Goal: Information Seeking & Learning: Learn about a topic

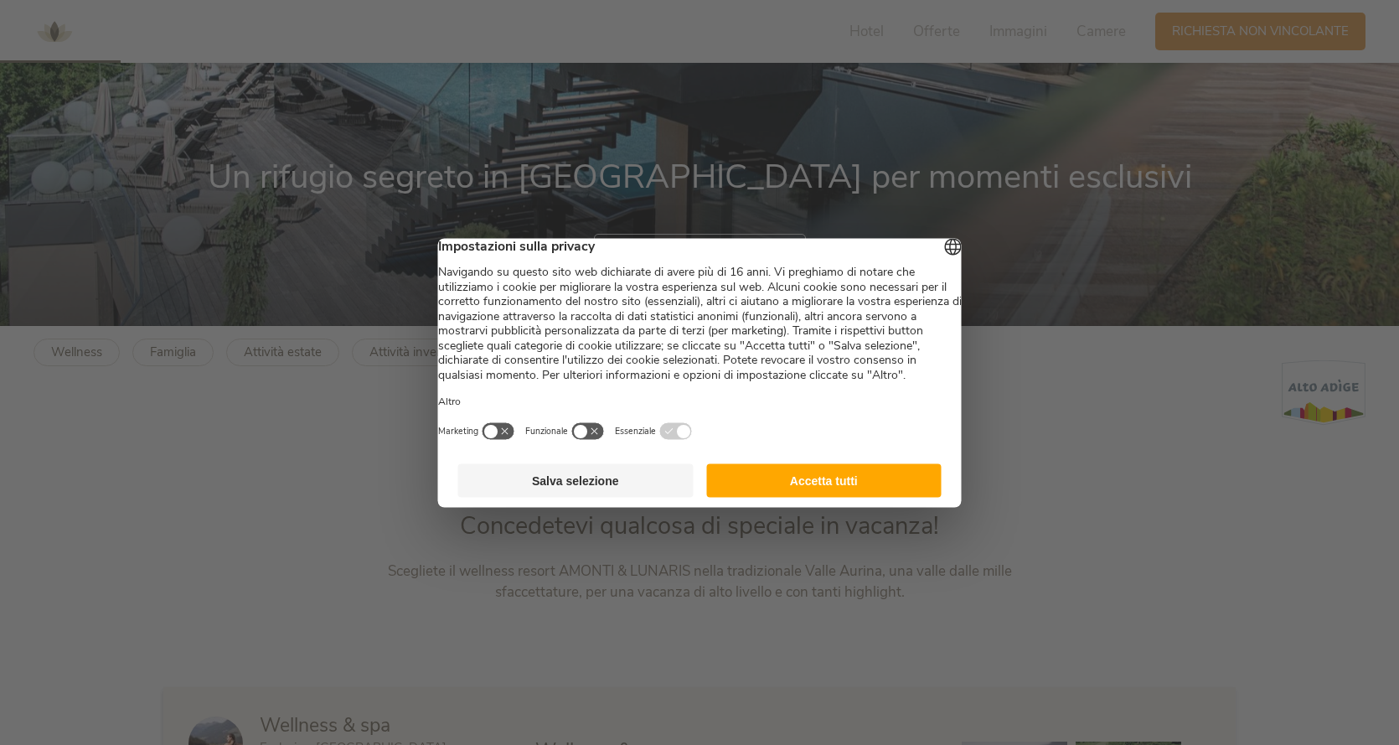
click at [867, 495] on button "Accetta tutti" at bounding box center [823, 480] width 235 height 34
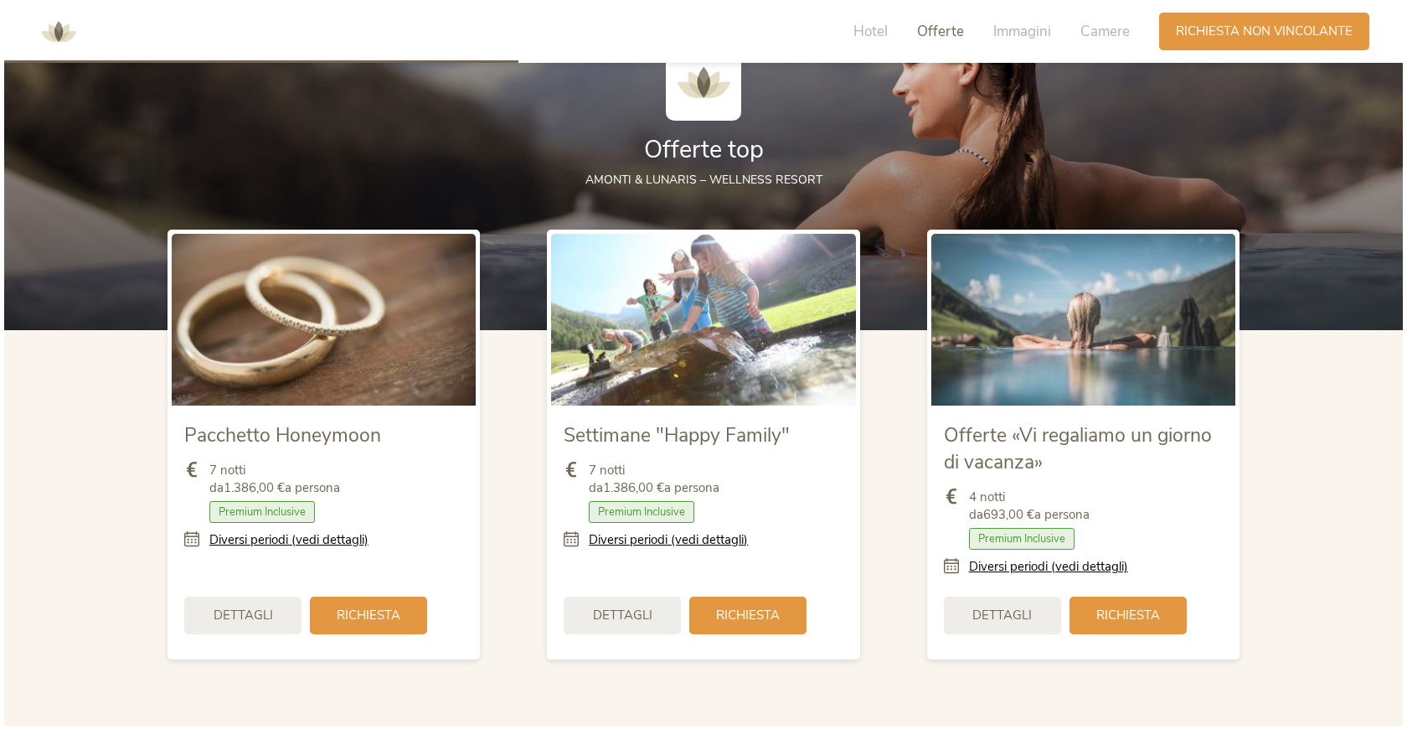
scroll to position [1926, 0]
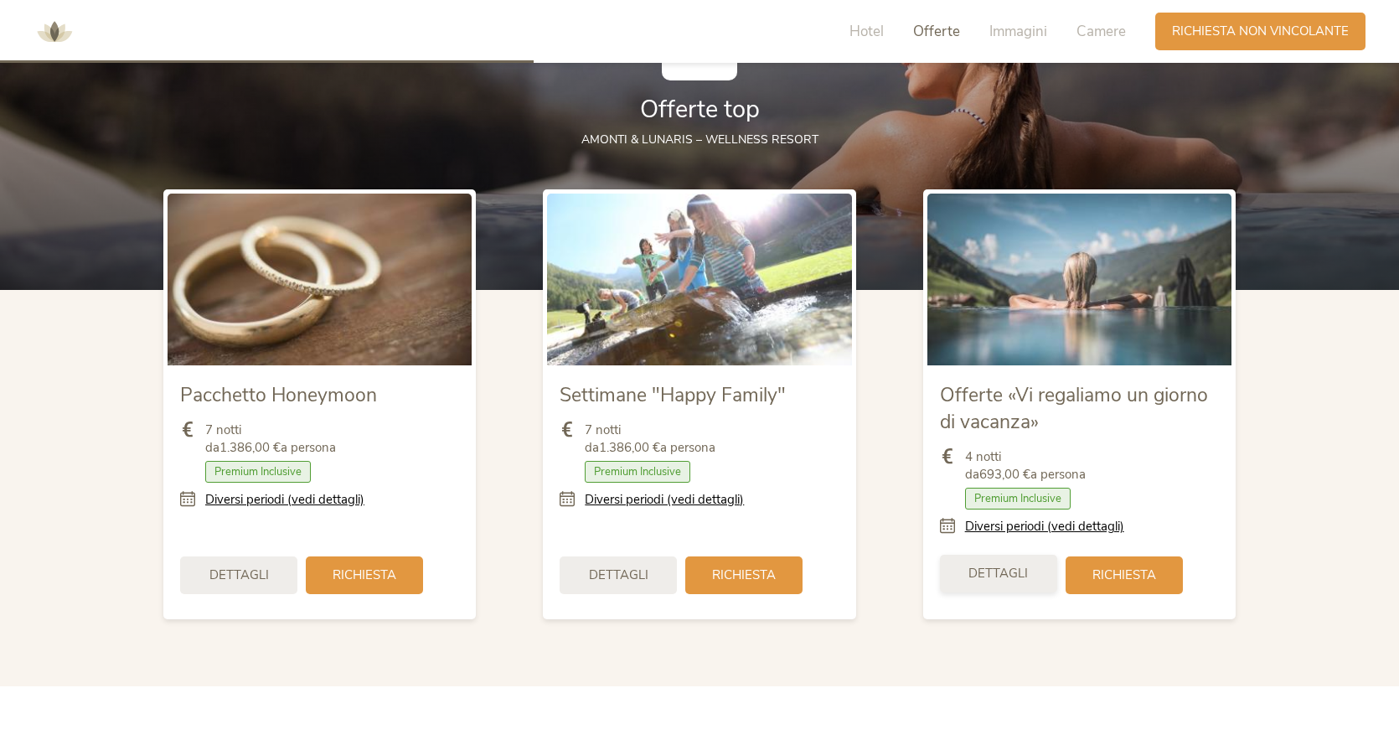
click at [999, 576] on span "Dettagli" at bounding box center [997, 574] width 59 height 18
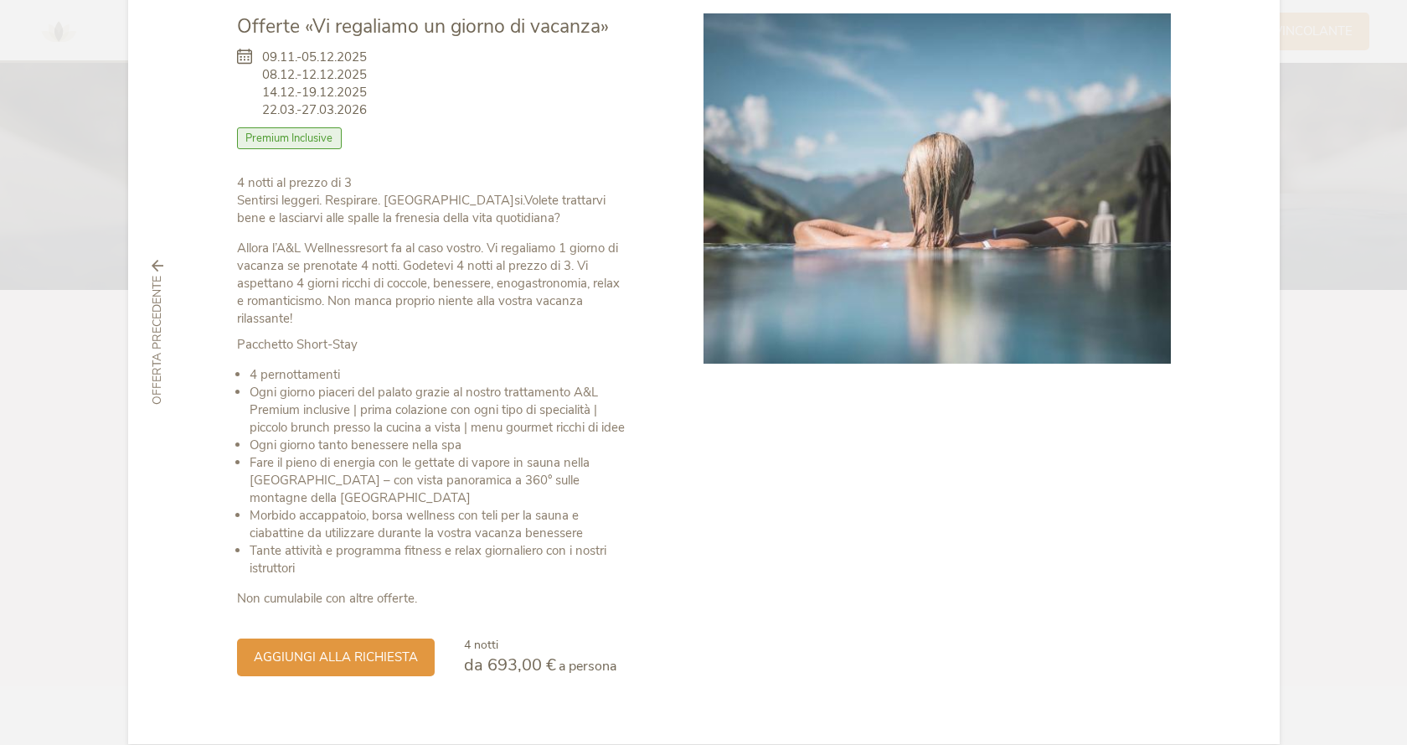
scroll to position [128, 0]
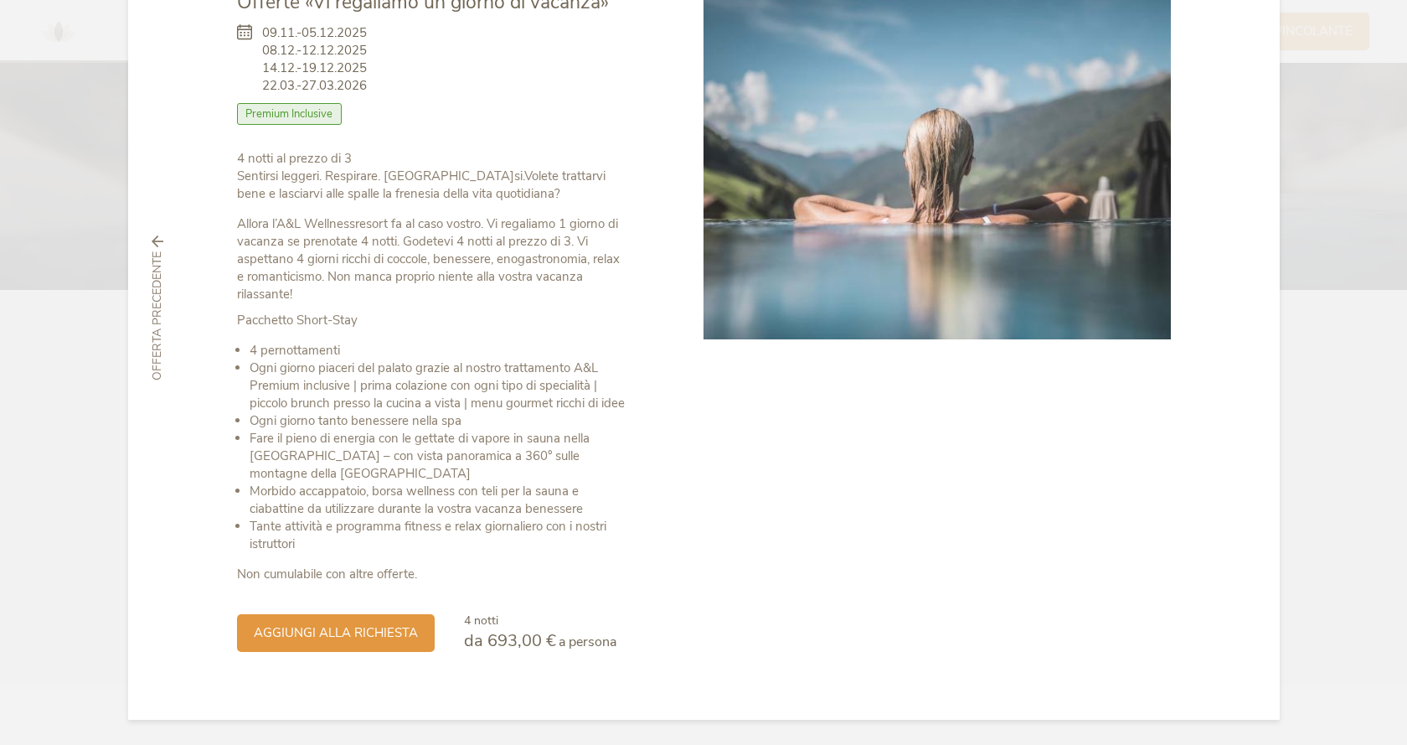
click at [317, 117] on span "Premium Inclusive" at bounding box center [290, 114] width 106 height 22
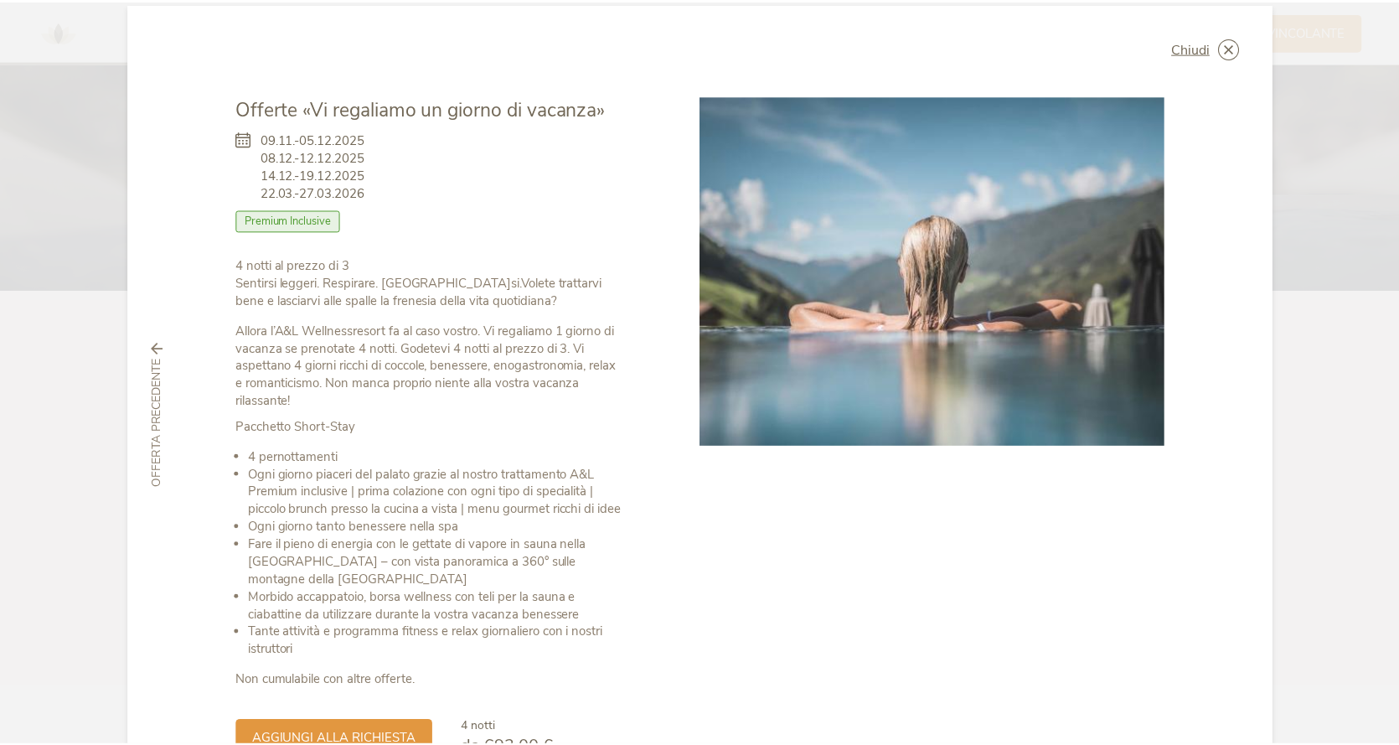
scroll to position [0, 0]
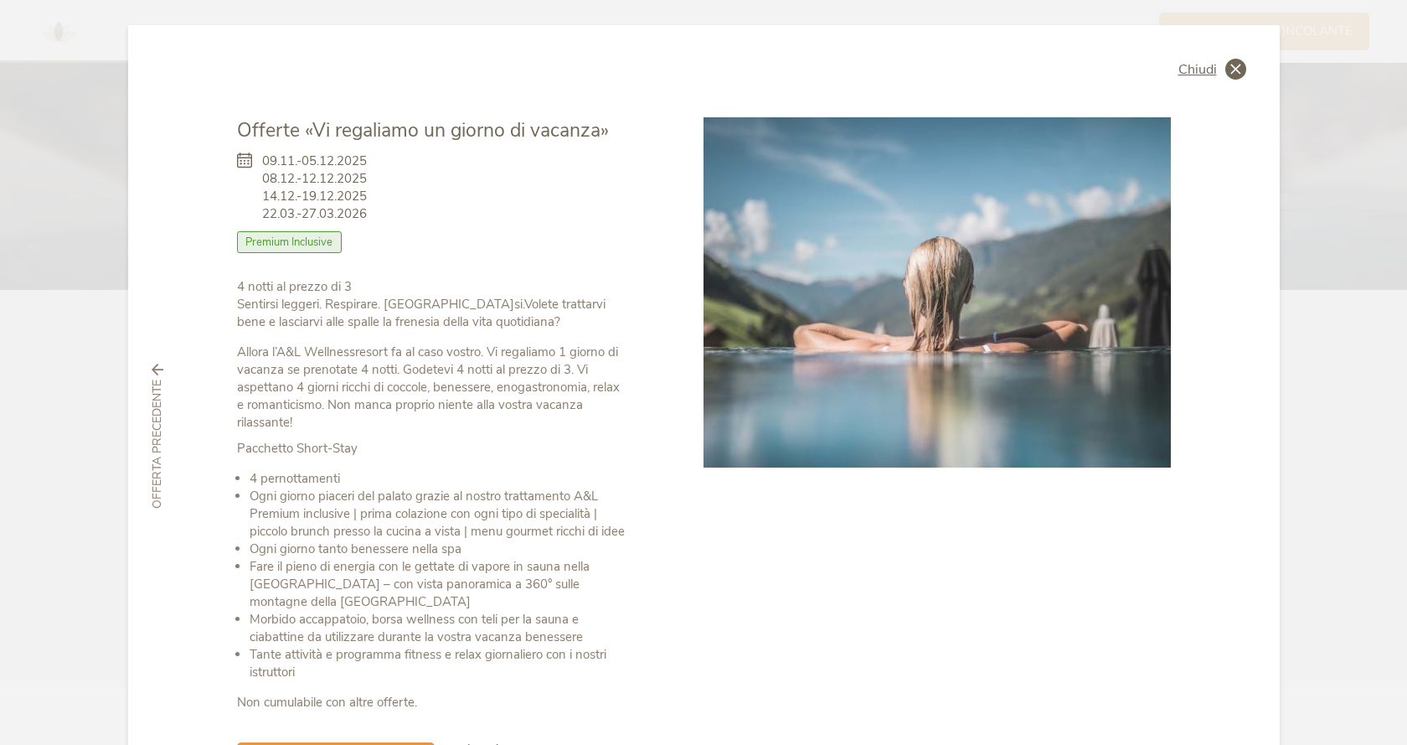
click at [1232, 64] on icon at bounding box center [1235, 69] width 21 height 21
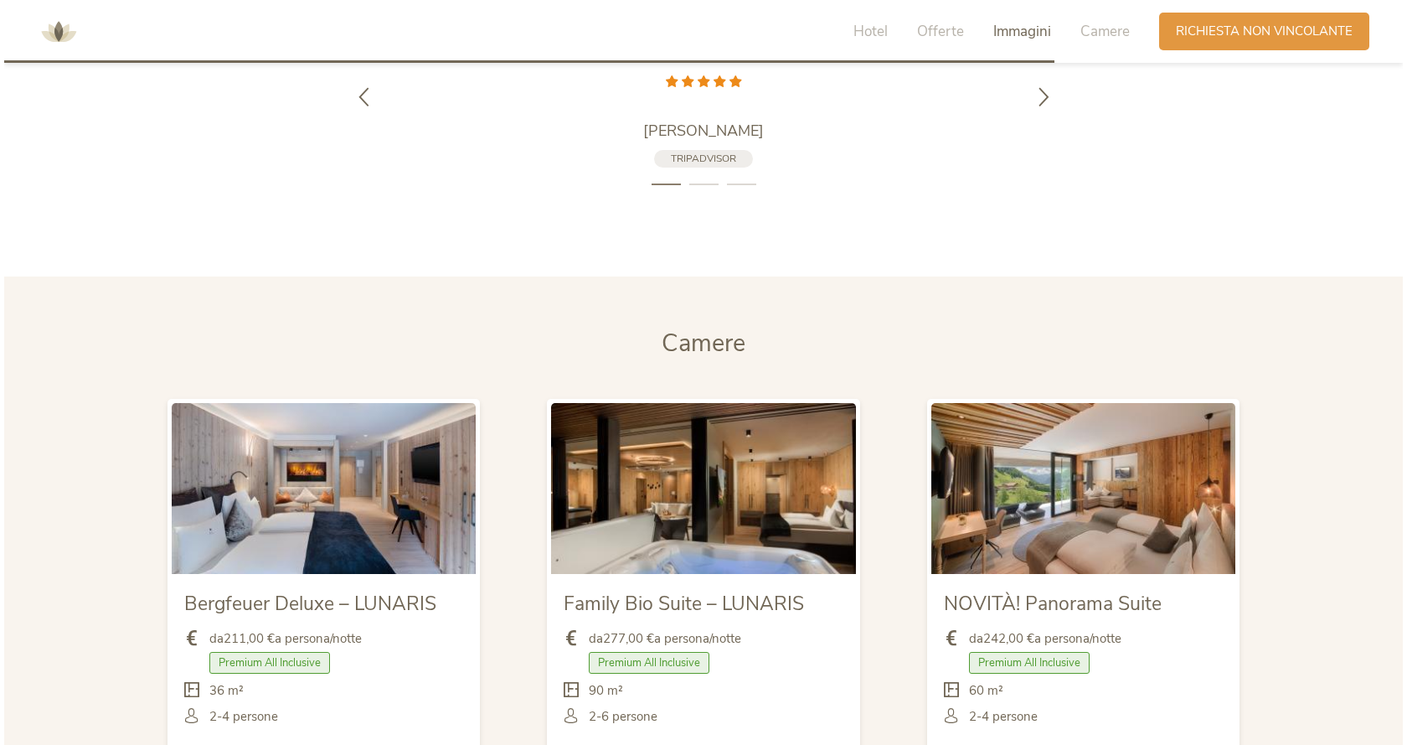
scroll to position [3853, 0]
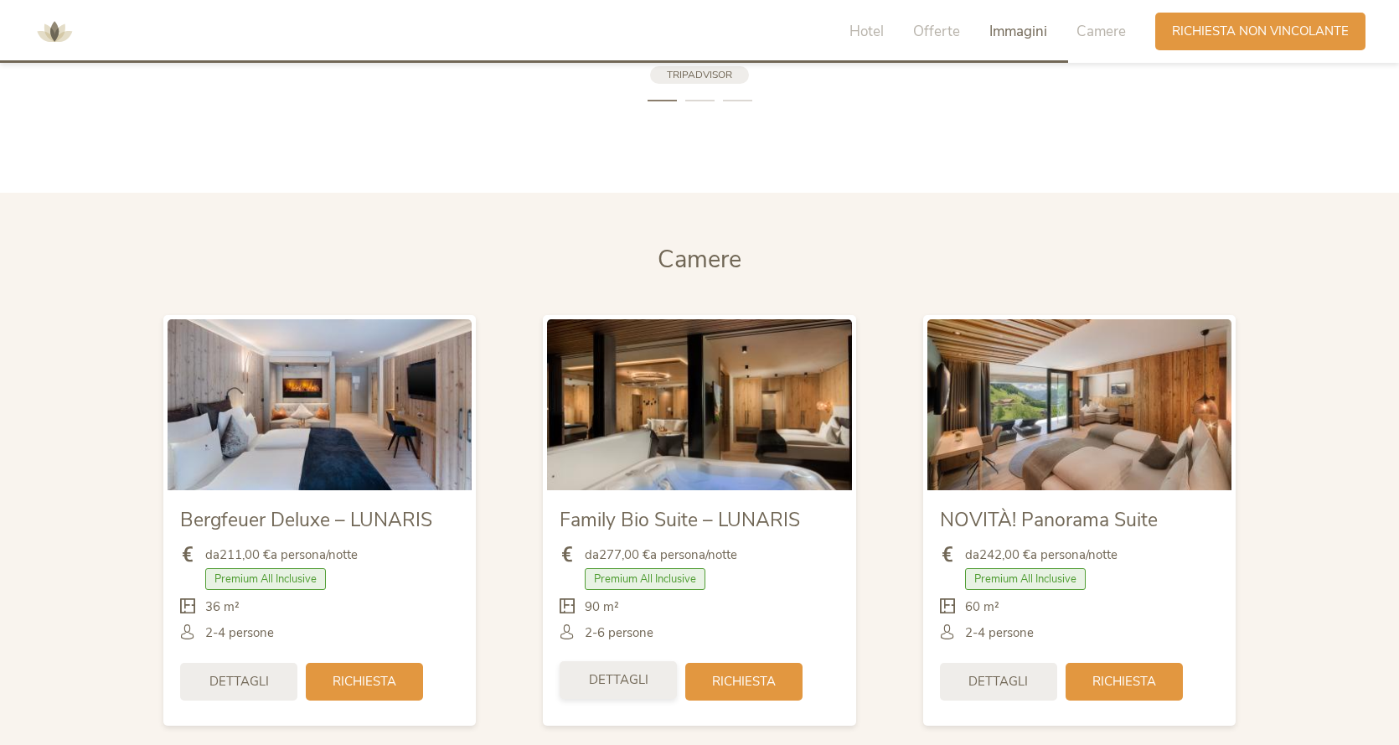
click at [621, 685] on span "Dettagli" at bounding box center [618, 680] width 59 height 18
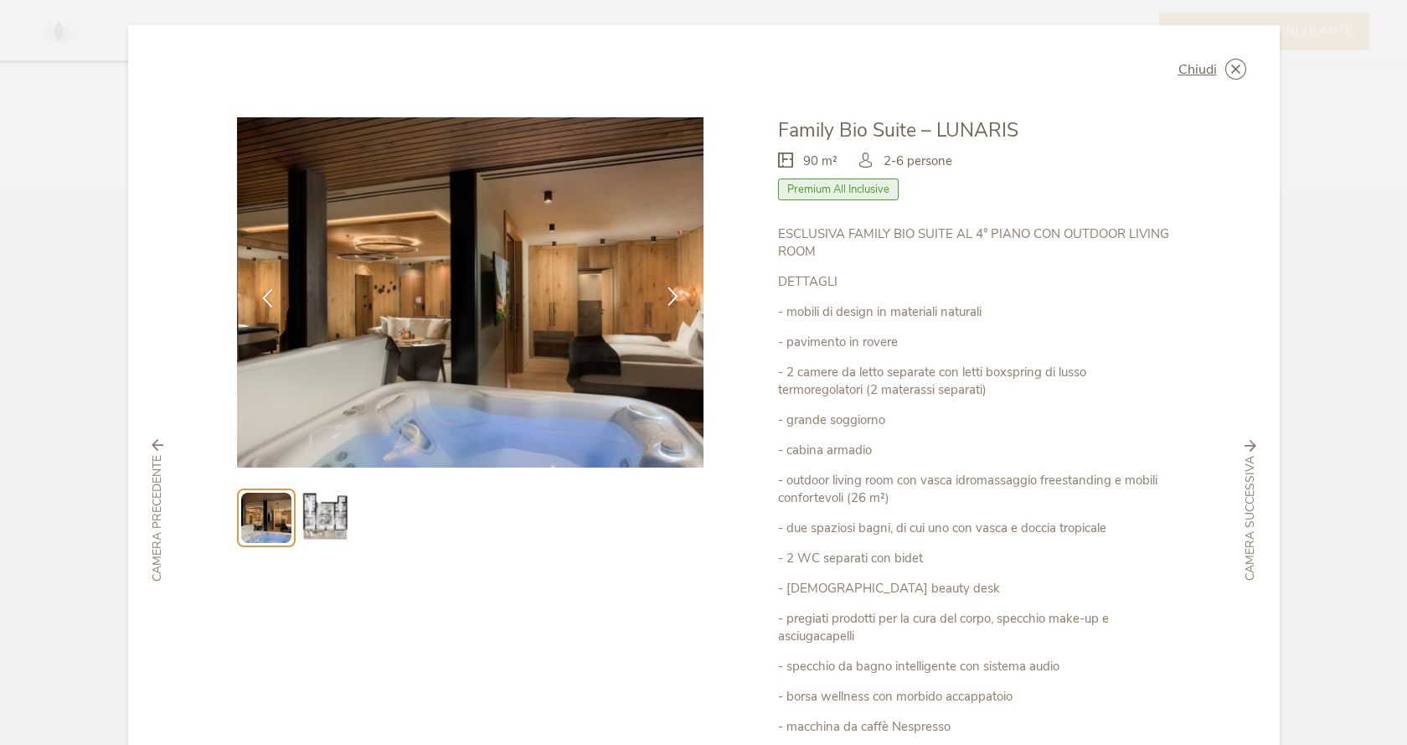
click at [658, 294] on div at bounding box center [673, 297] width 53 height 53
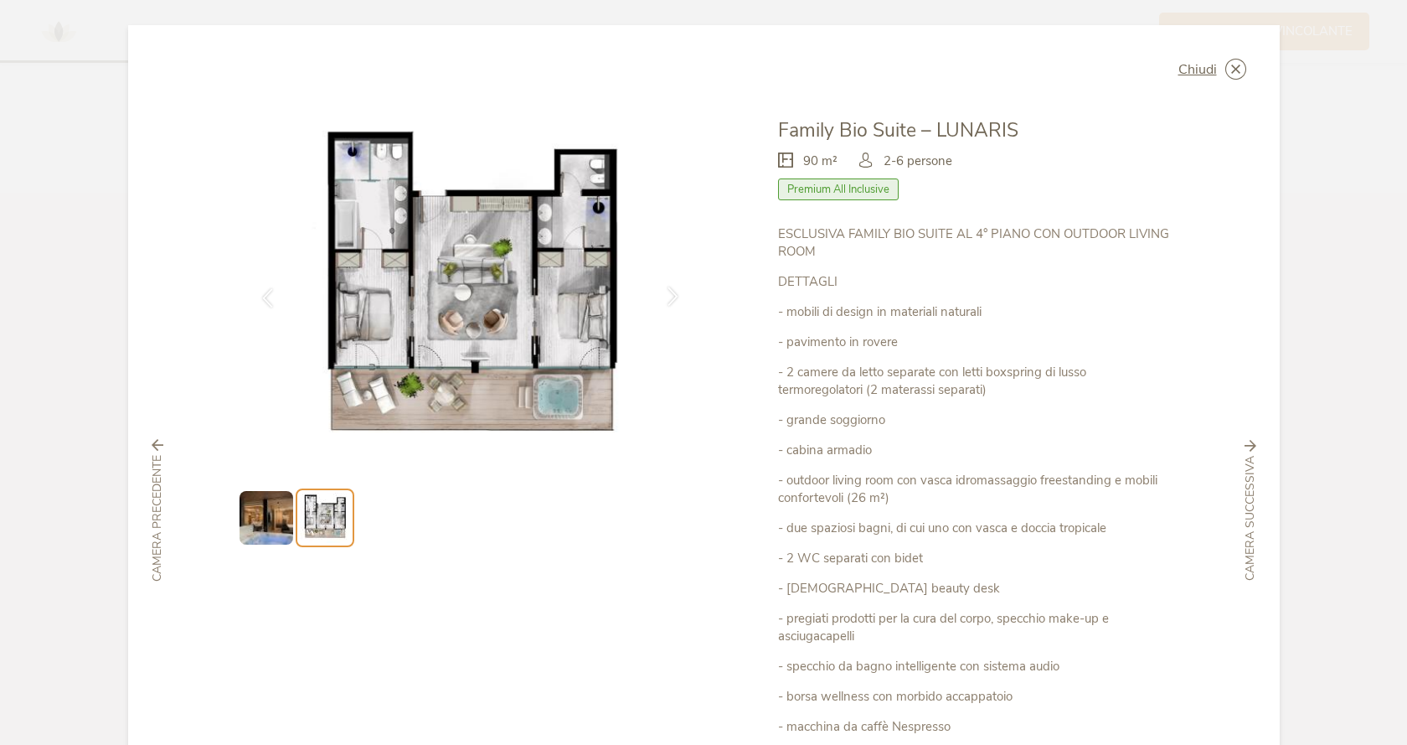
click at [658, 294] on div at bounding box center [673, 297] width 53 height 53
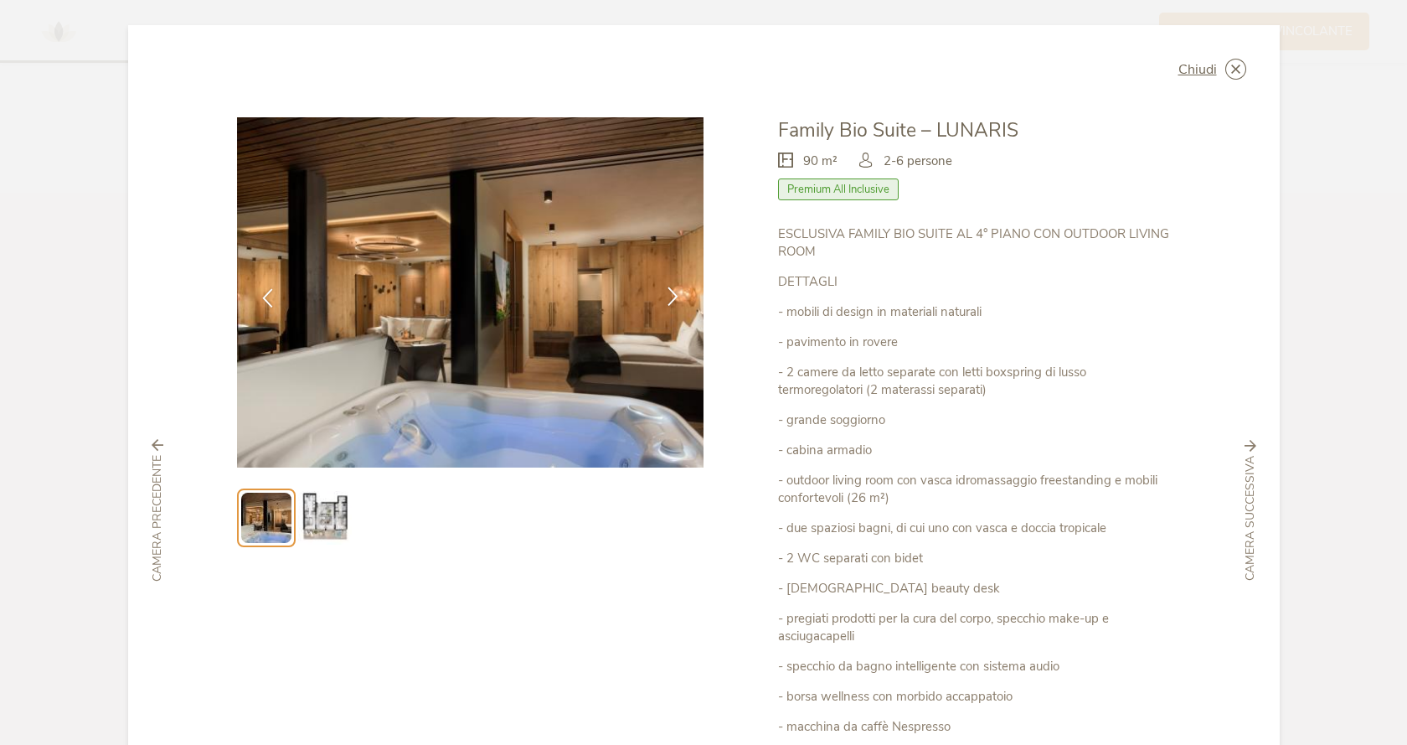
click at [658, 294] on div at bounding box center [673, 297] width 53 height 53
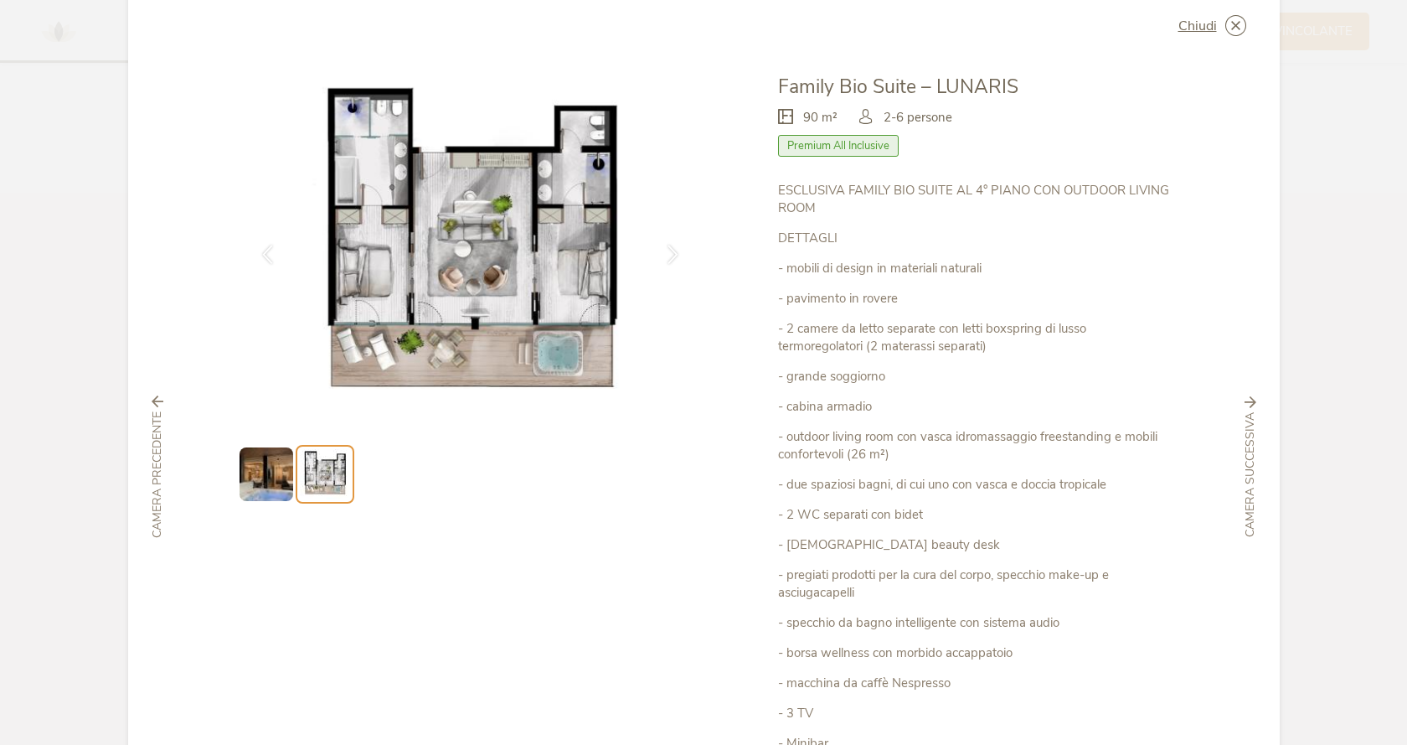
scroll to position [0, 0]
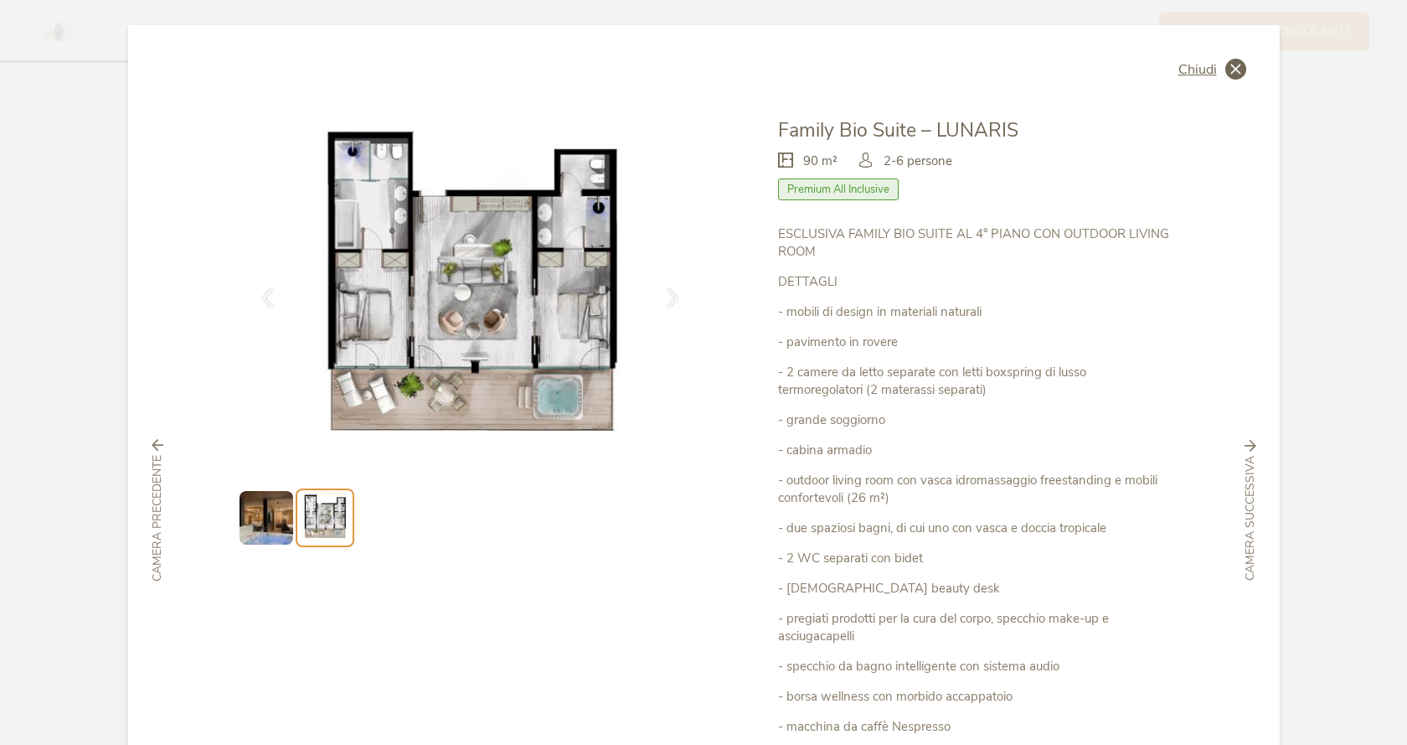
click at [1225, 70] on icon at bounding box center [1235, 69] width 21 height 21
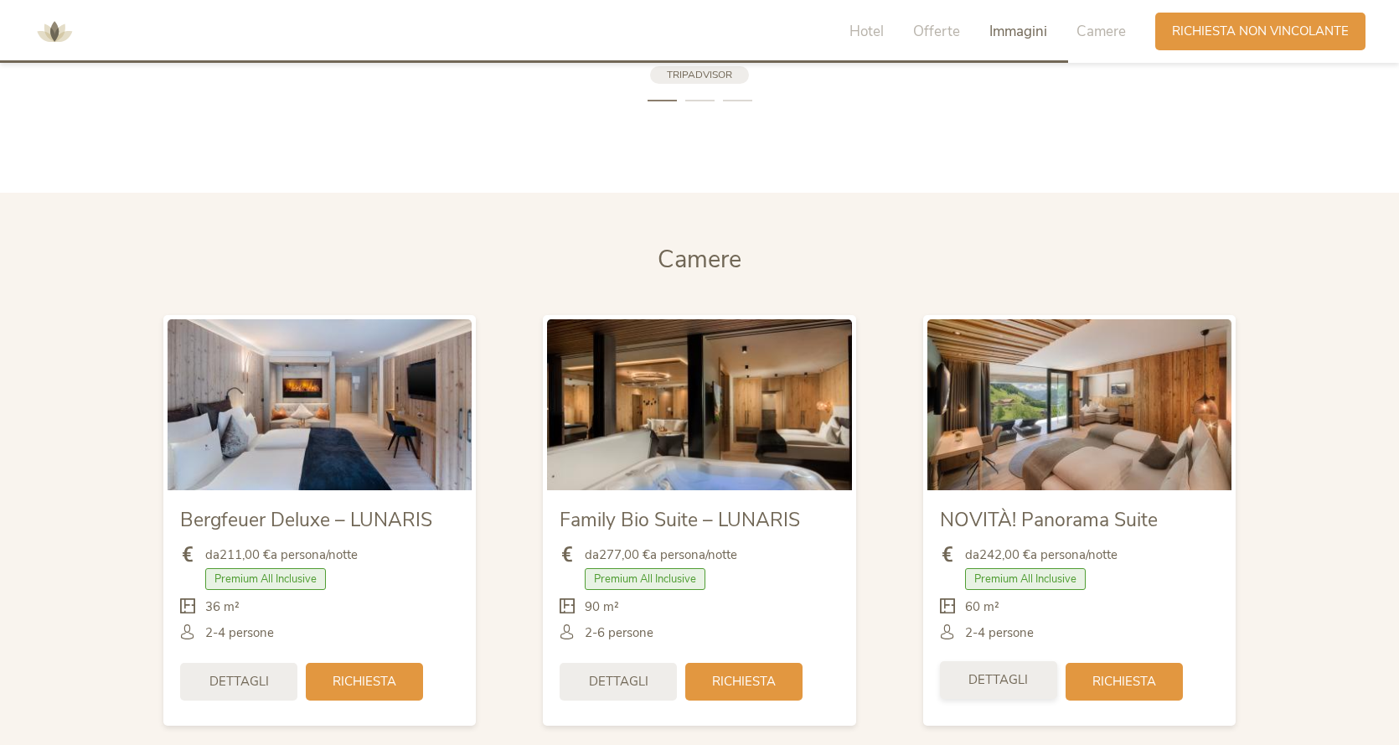
click at [1028, 674] on div "Dettagli" at bounding box center [998, 680] width 117 height 38
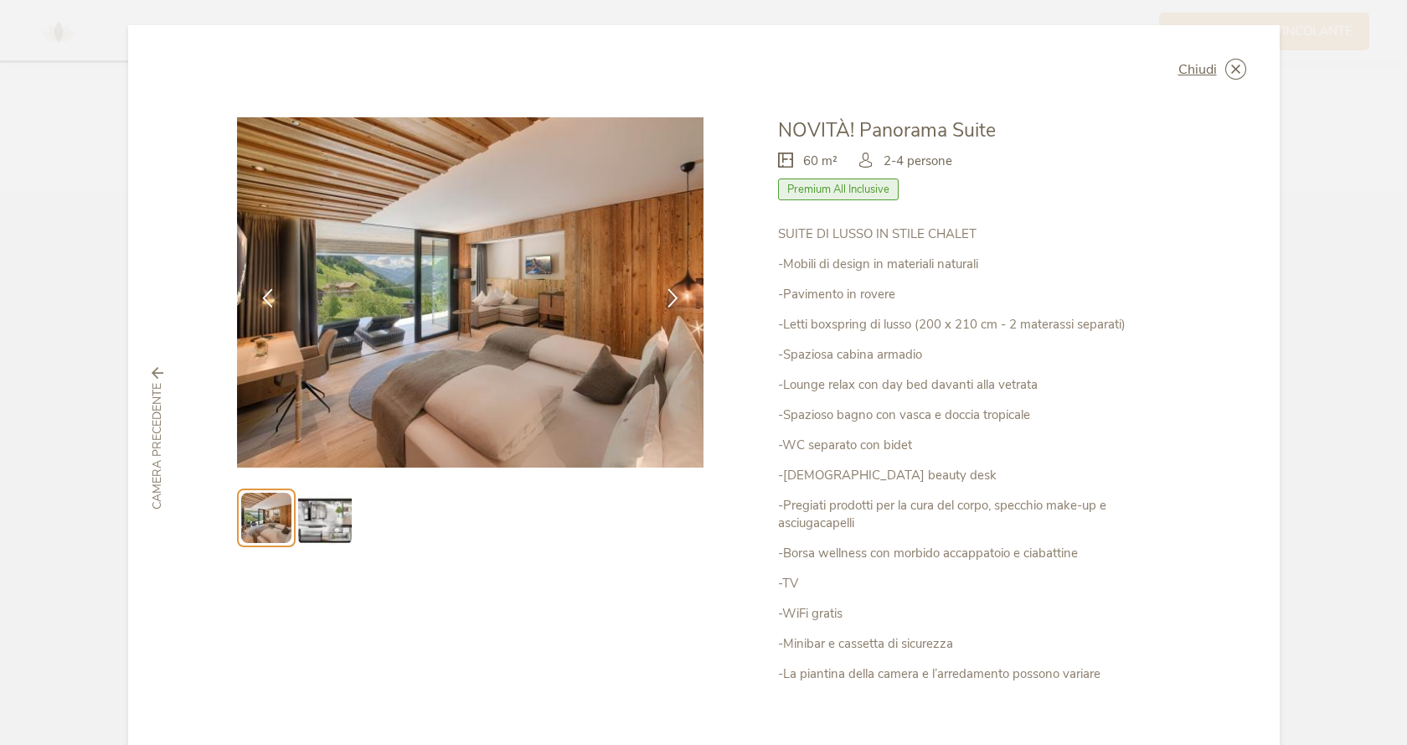
click at [323, 515] on img at bounding box center [325, 518] width 54 height 54
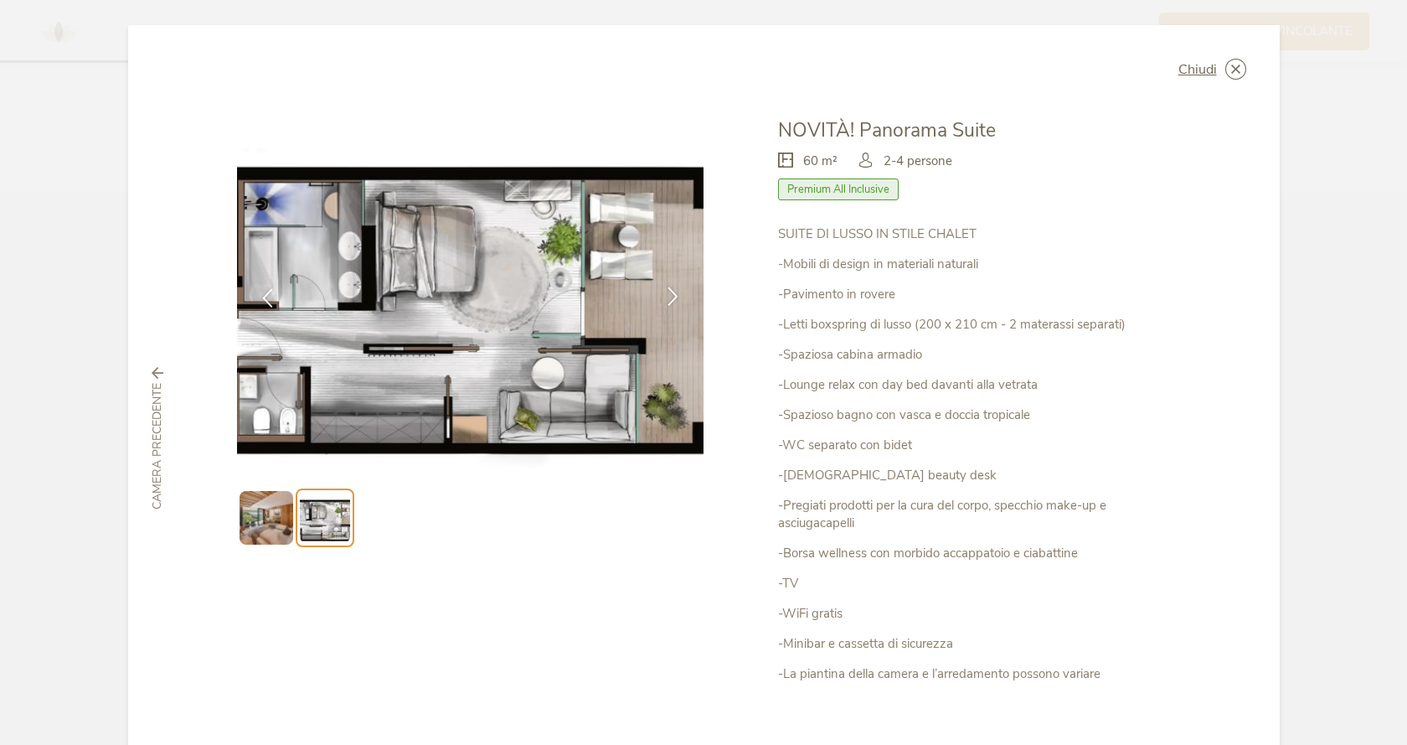
click at [673, 295] on icon at bounding box center [672, 295] width 19 height 19
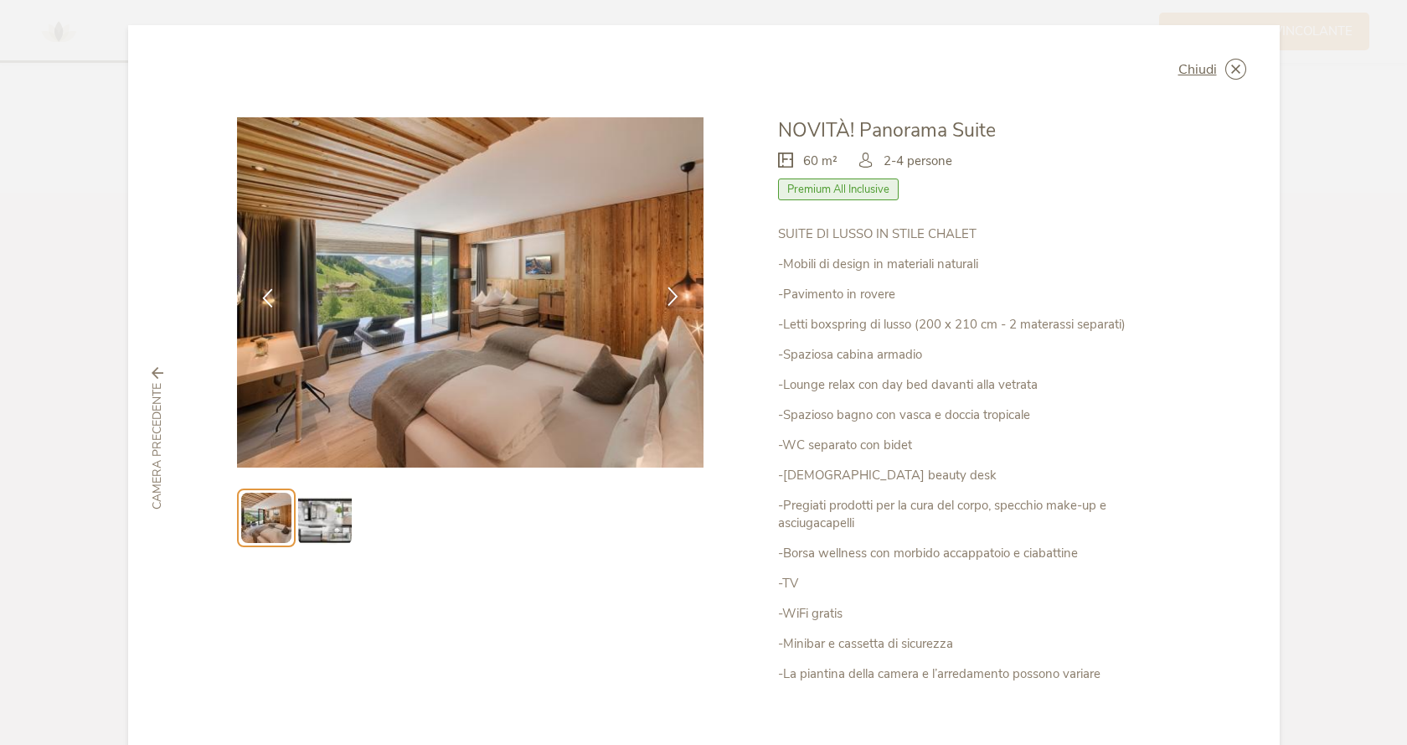
click at [673, 295] on icon at bounding box center [672, 295] width 19 height 19
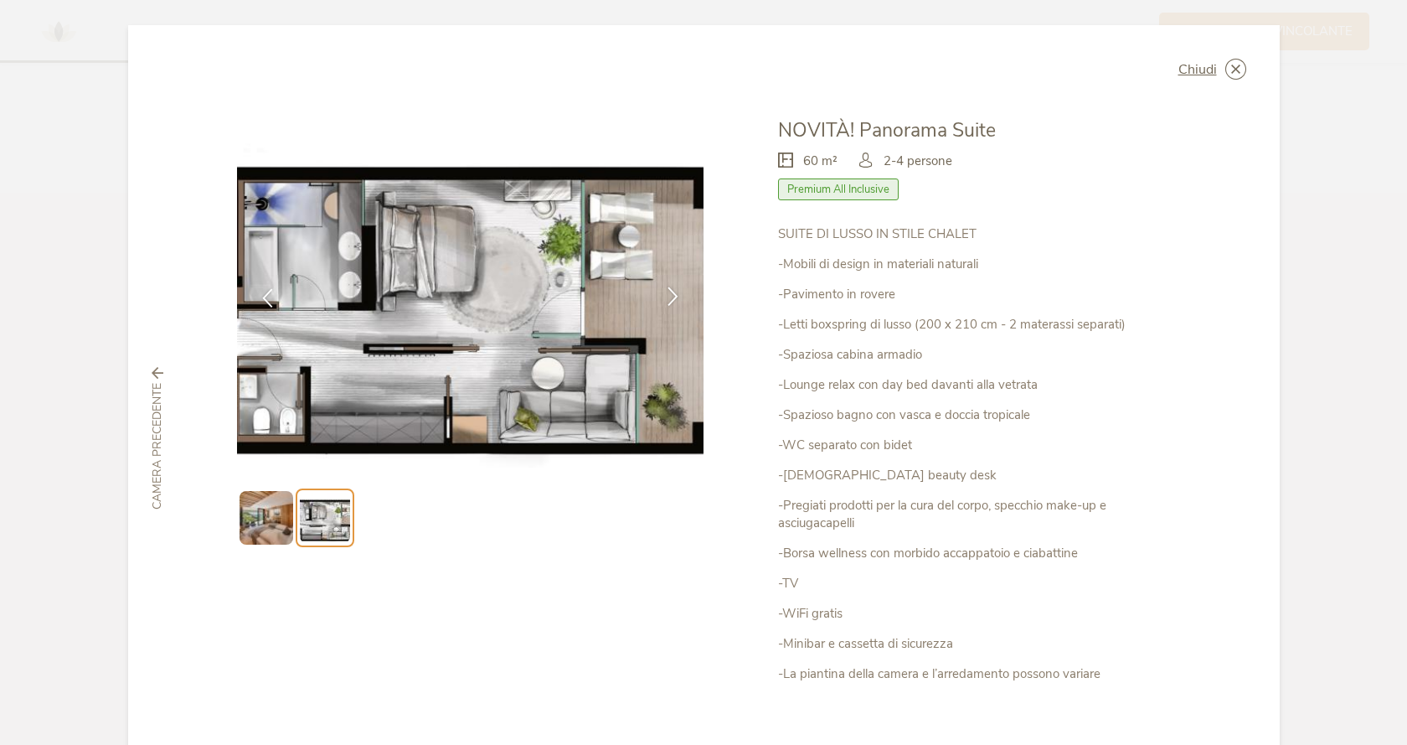
click at [673, 295] on icon at bounding box center [672, 295] width 19 height 19
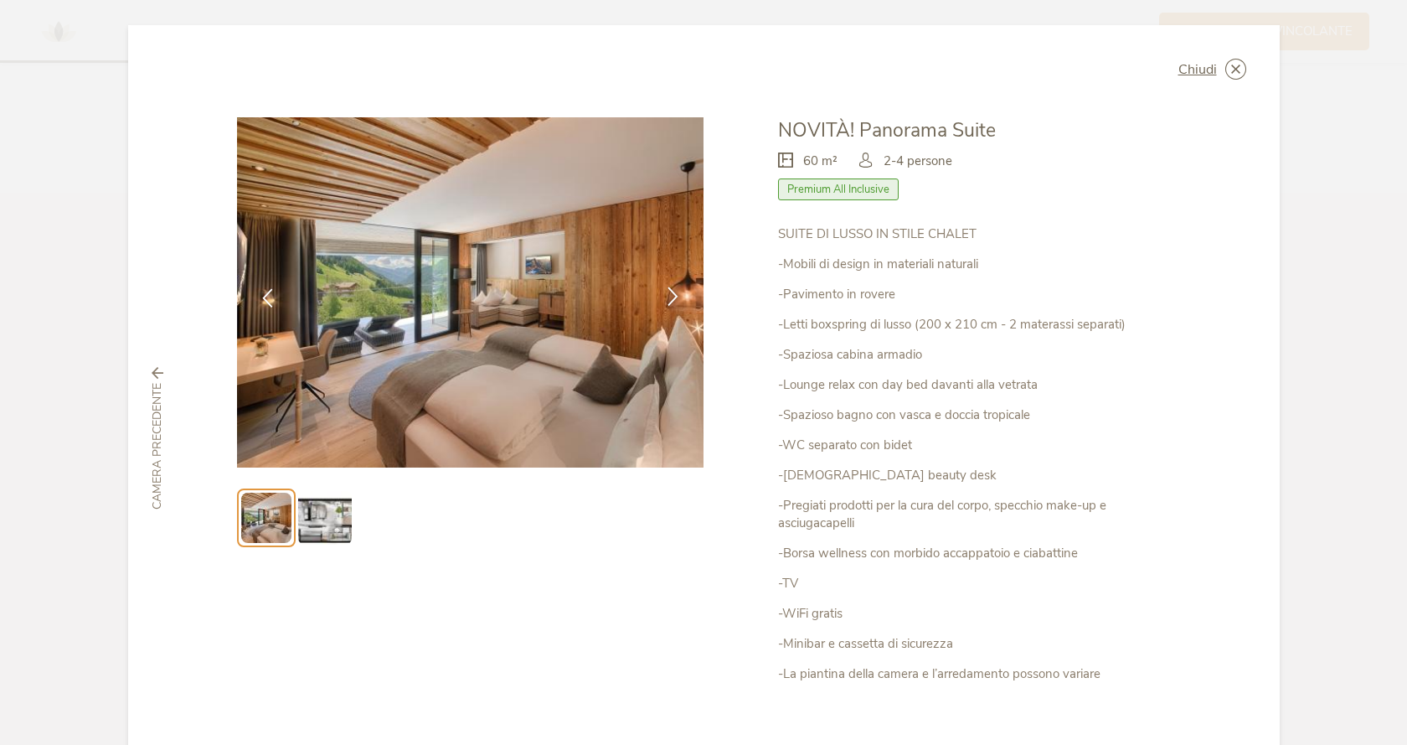
click at [673, 295] on icon at bounding box center [672, 295] width 19 height 19
